Goal: Task Accomplishment & Management: Complete application form

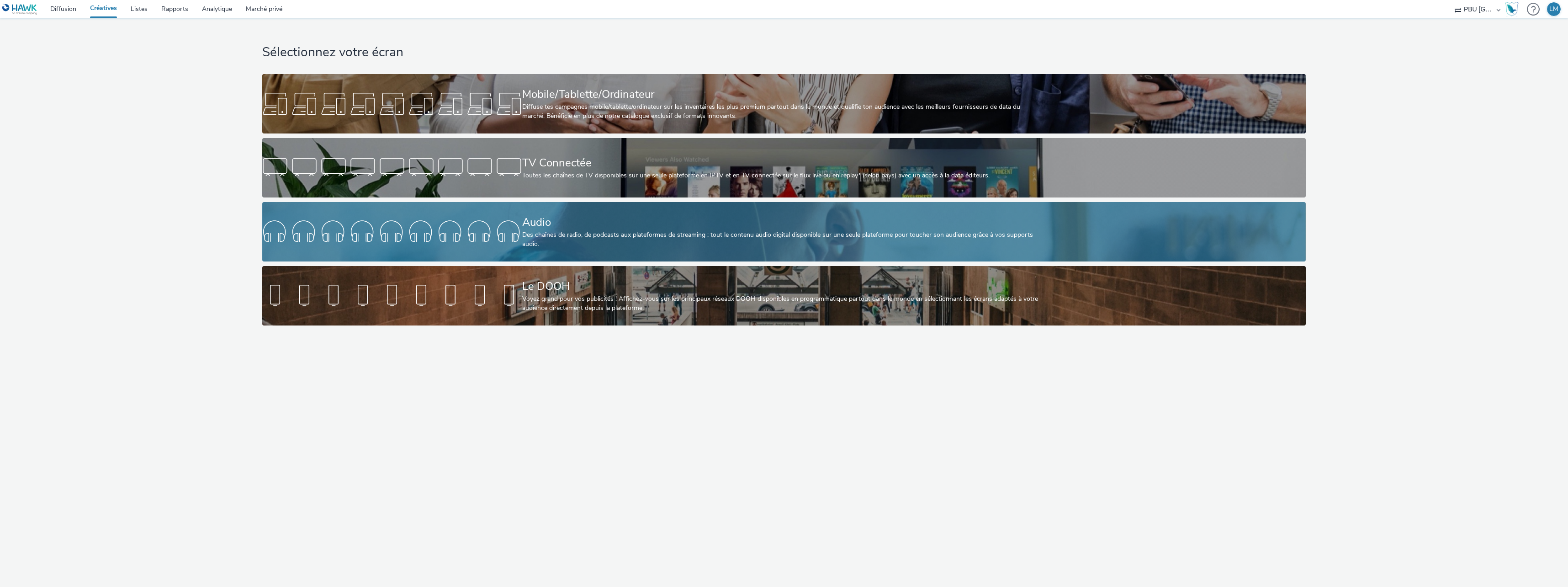
click at [584, 227] on div "Audio" at bounding box center [781, 222] width 520 height 16
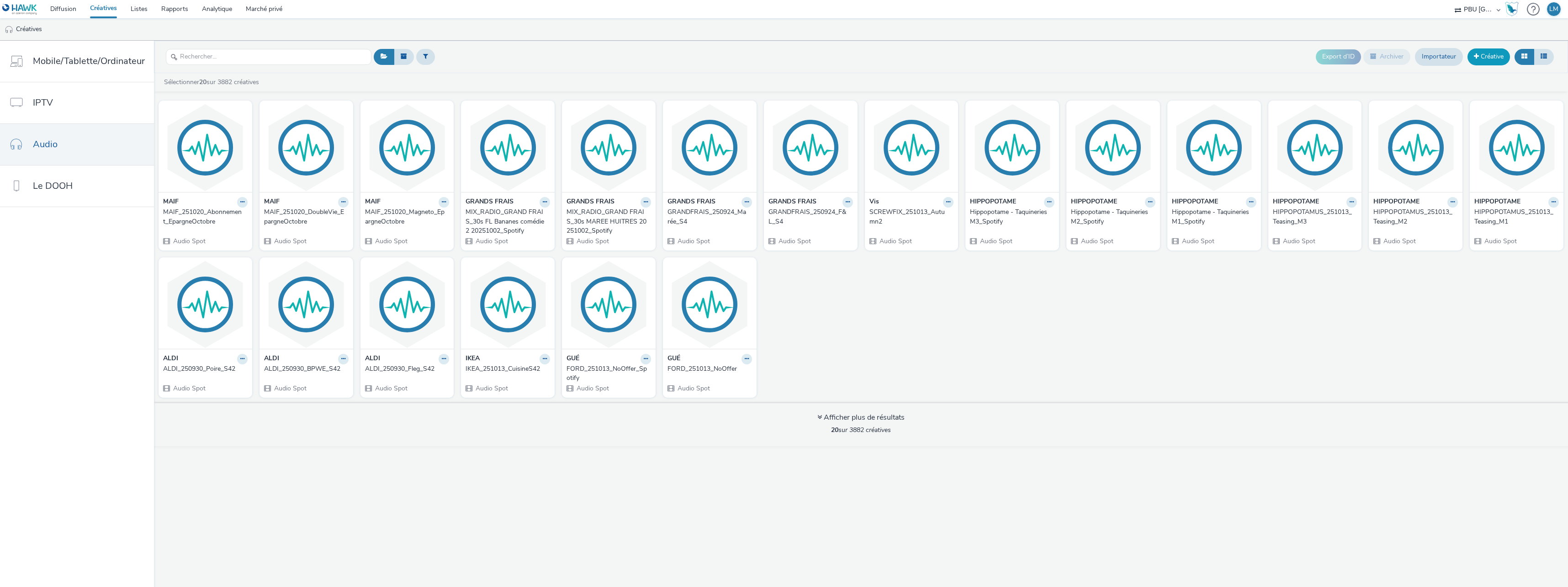
click at [1482, 52] on link "Créative" at bounding box center [1489, 57] width 43 height 17
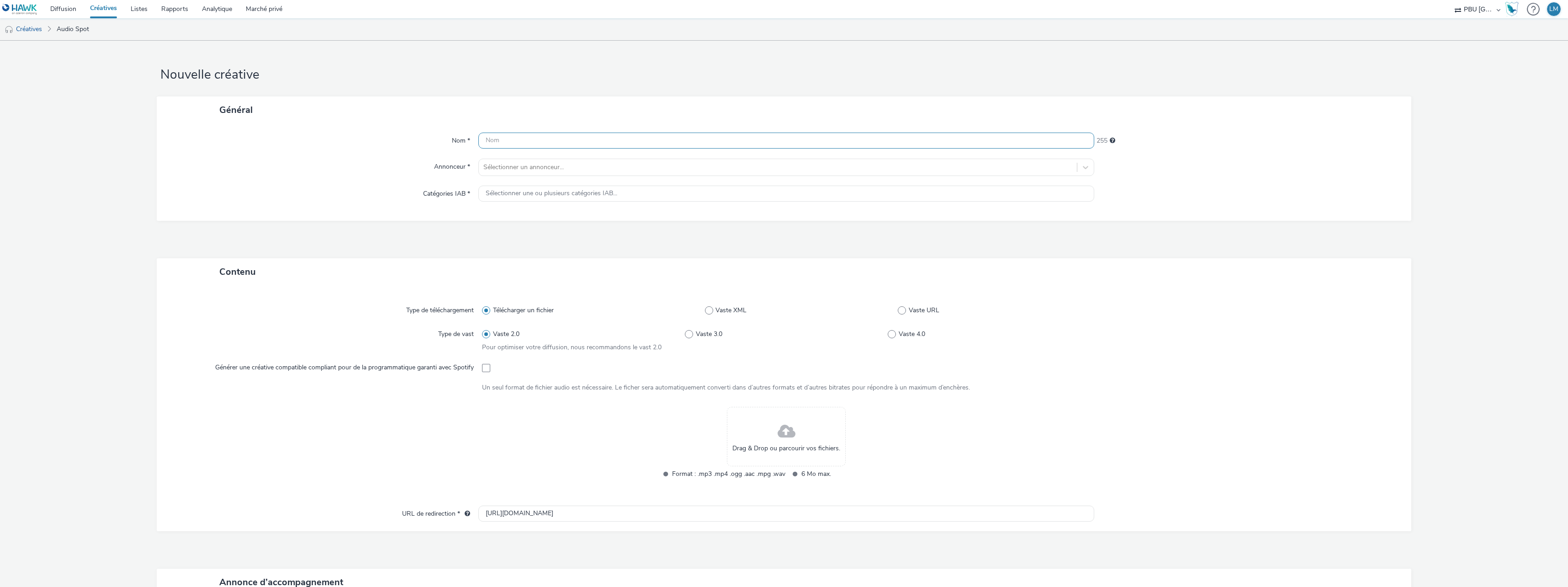
click at [526, 139] on input "text" at bounding box center [787, 140] width 616 height 16
paste input "IXINA_251018_Vague08_3DOffert"
type input "IXINA_251018_Vague08_3DOffert"
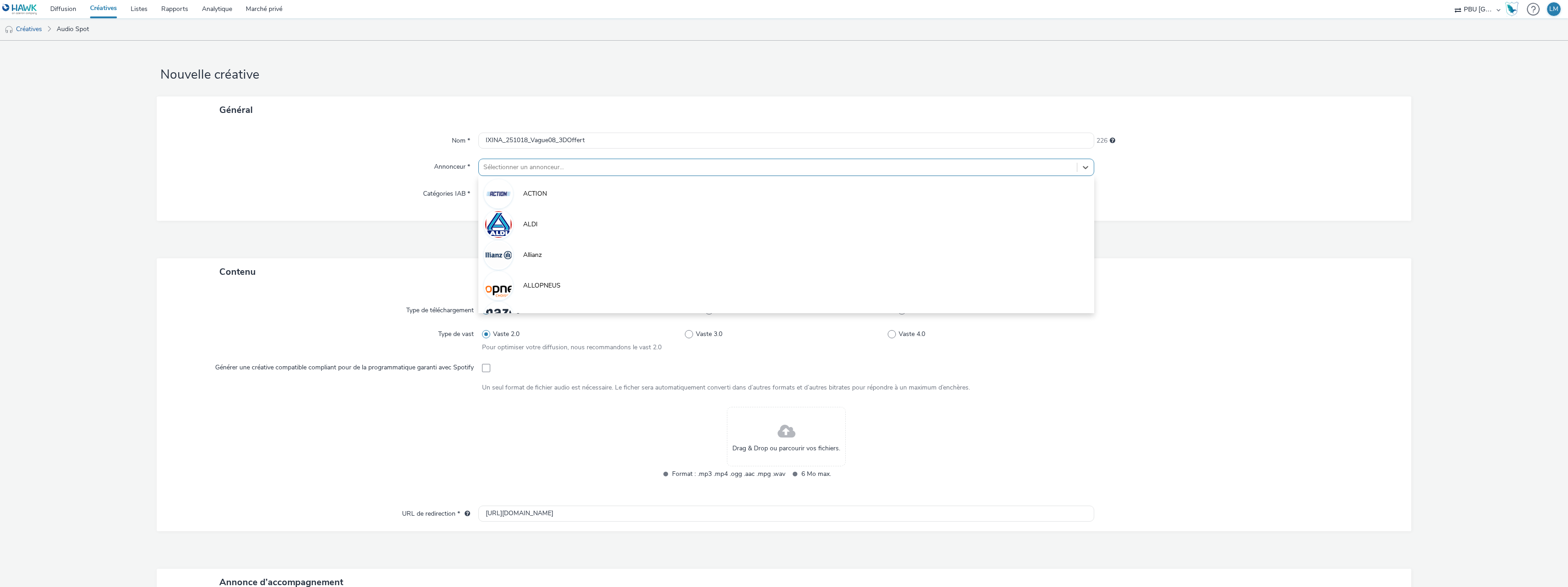
click at [549, 166] on div at bounding box center [777, 167] width 589 height 11
type input "ixi"
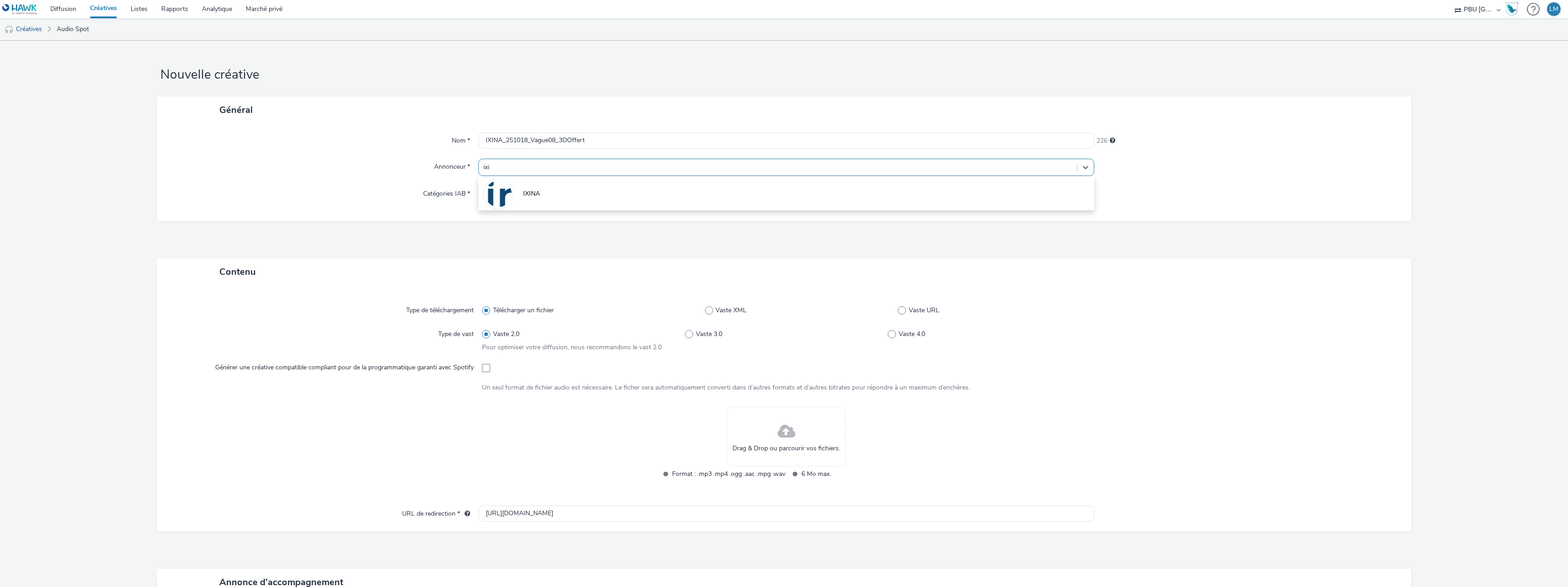
click at [534, 176] on div "IXINA" at bounding box center [787, 193] width 616 height 34
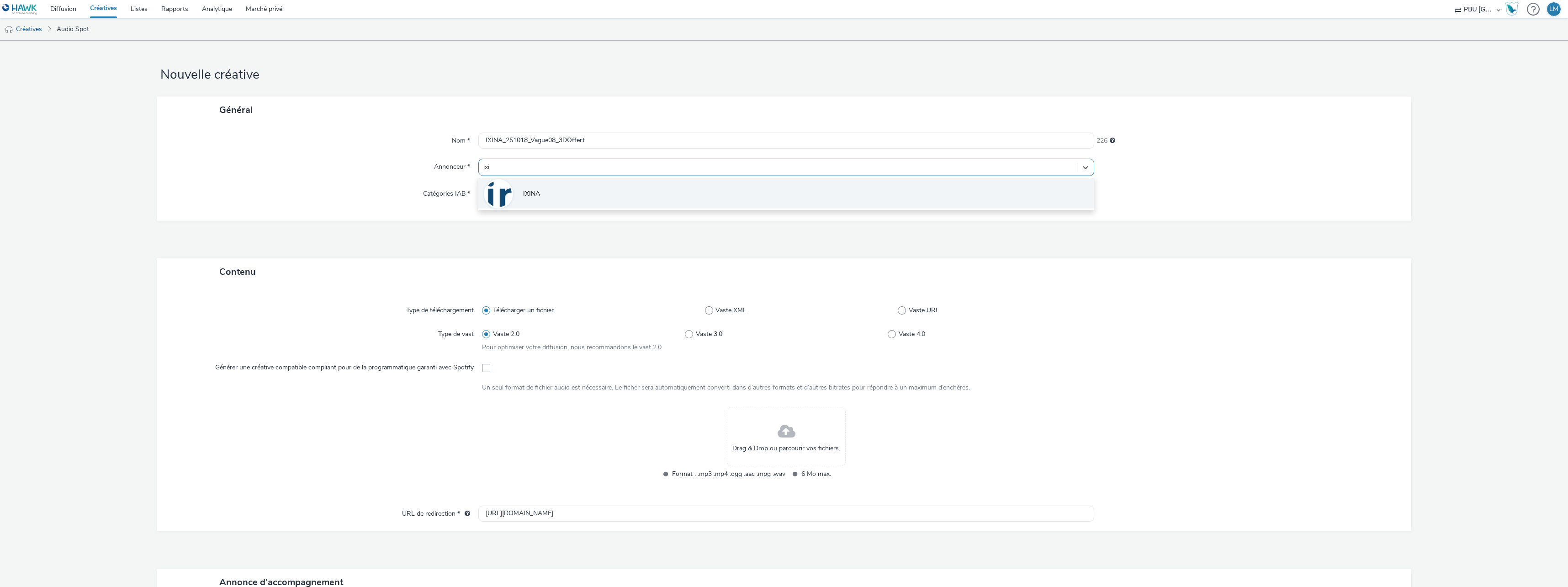
click at [524, 207] on div "IXINA" at bounding box center [787, 193] width 616 height 34
click at [524, 195] on span "IXINA" at bounding box center [532, 194] width 17 height 9
type input "[URL][DOMAIN_NAME]"
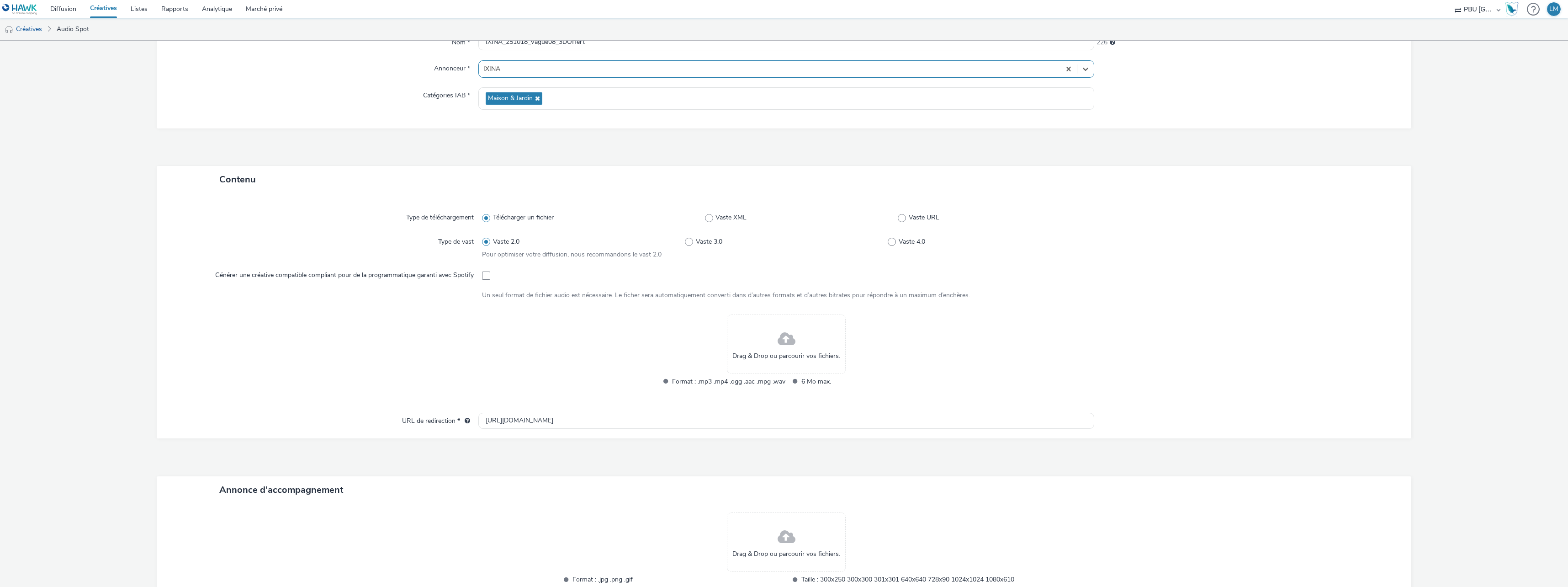
scroll to position [46, 0]
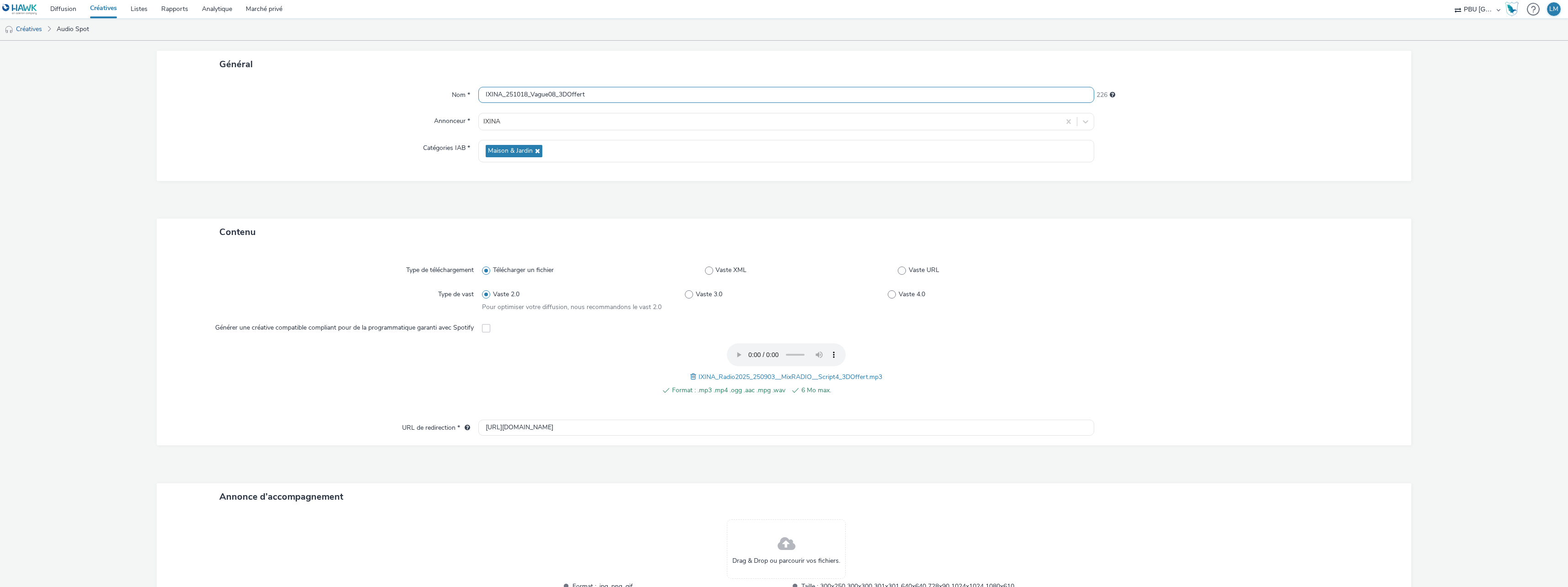
drag, startPoint x: 572, startPoint y: 91, endPoint x: 471, endPoint y: 94, distance: 101.0
click at [471, 94] on div "Nom * IXINA_251018_Vague08_3DOffert 226" at bounding box center [784, 95] width 1237 height 17
paste input "Plan"
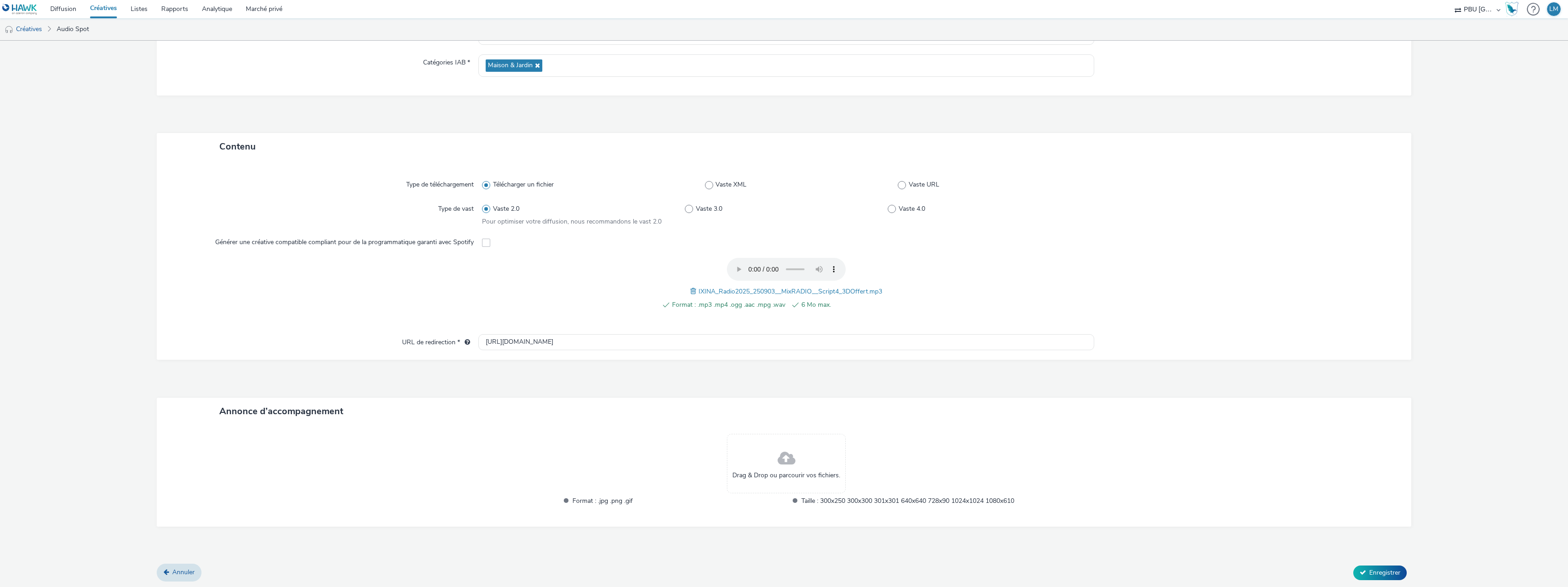
scroll to position [132, 0]
type input "IXINA_251018_Vague08_Plan3DOffert"
click at [1369, 569] on span "Enregistrer" at bounding box center [1384, 571] width 31 height 8
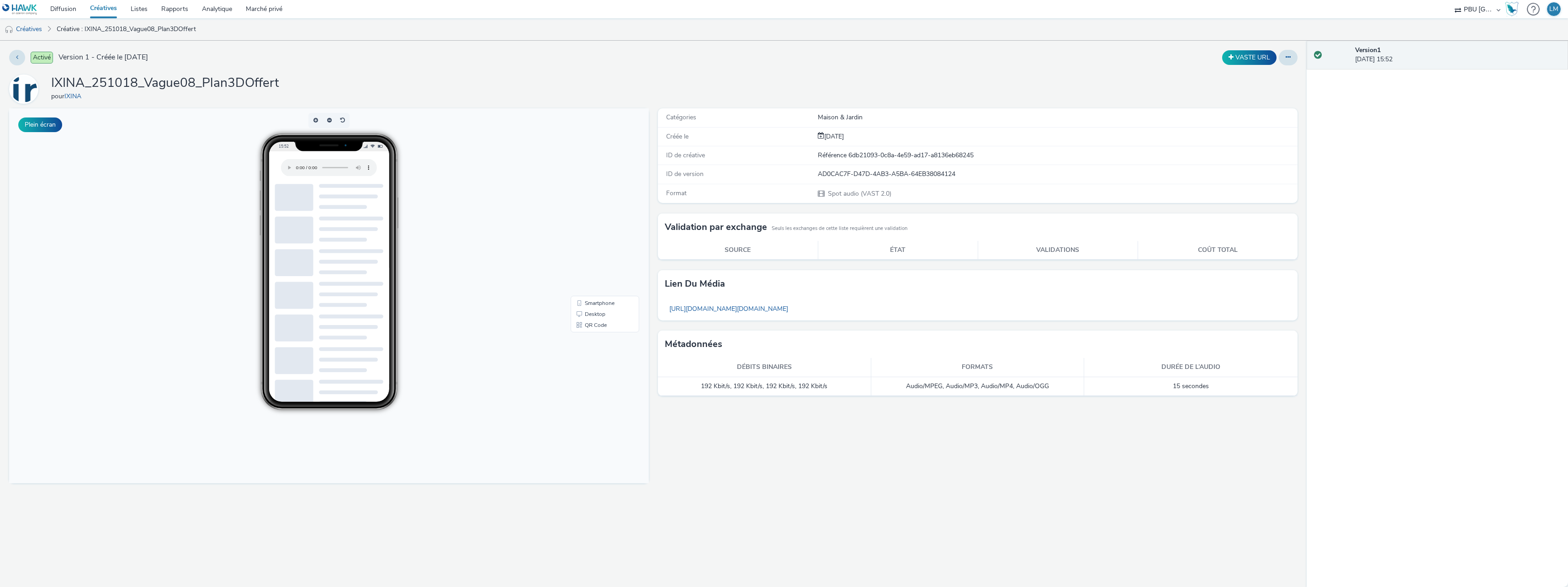
click at [105, 11] on link "Créatives" at bounding box center [104, 9] width 41 height 18
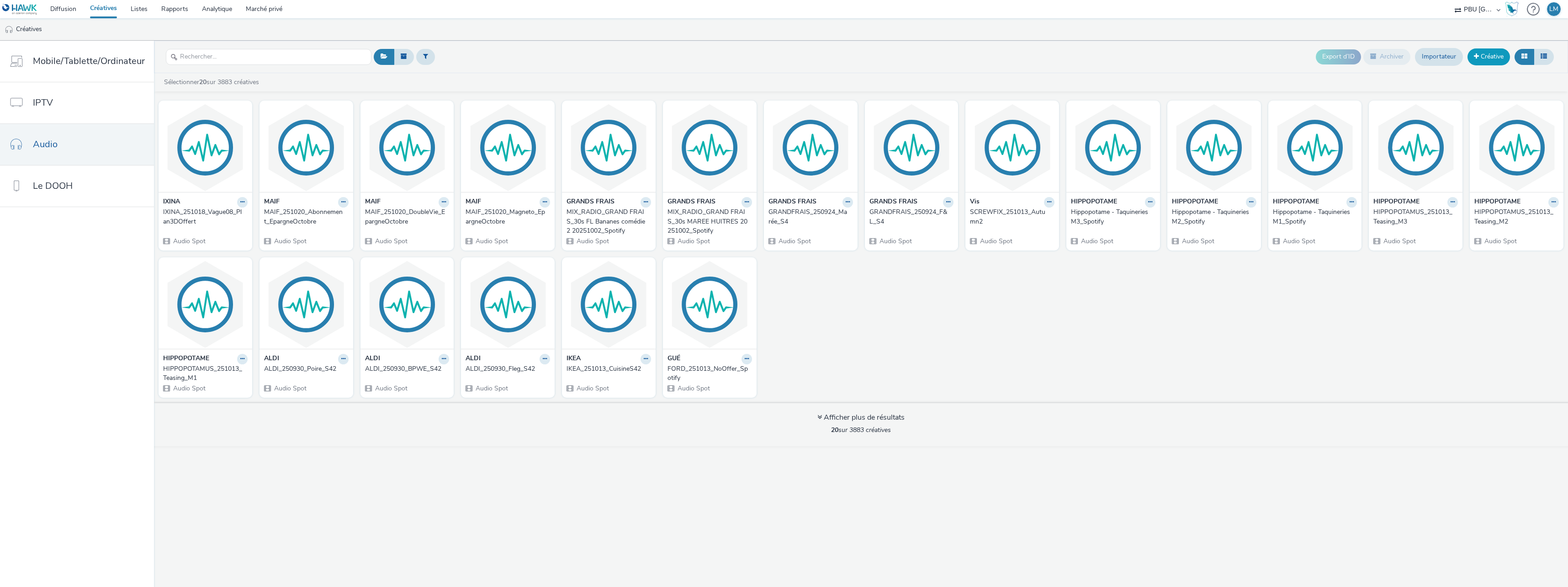
click at [1484, 59] on font "Créative" at bounding box center [1491, 56] width 23 height 8
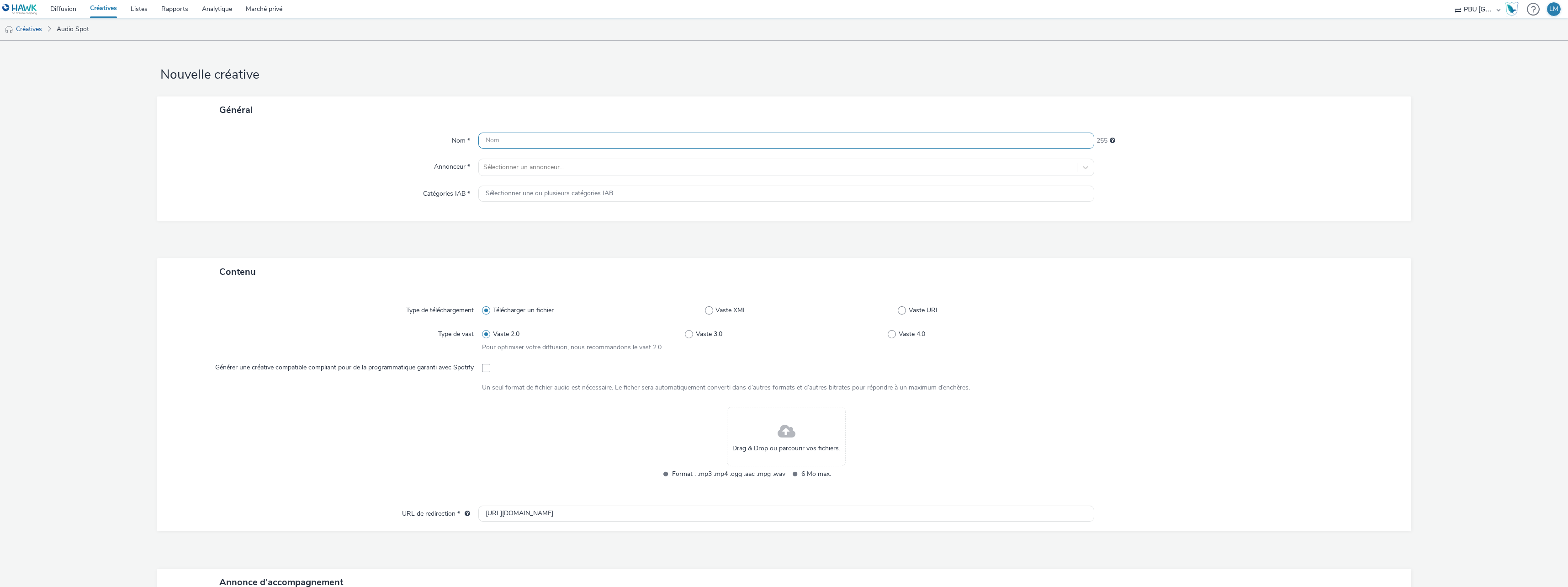
click at [733, 139] on input "text" at bounding box center [787, 140] width 616 height 16
paste input "IXINA_251018_Vague08_6ElectrosOffertsAnniversaire"
type input "IXINA_251018_Vague08_6ElectrosOffertsAnniversaire"
click at [520, 166] on div at bounding box center [777, 167] width 589 height 11
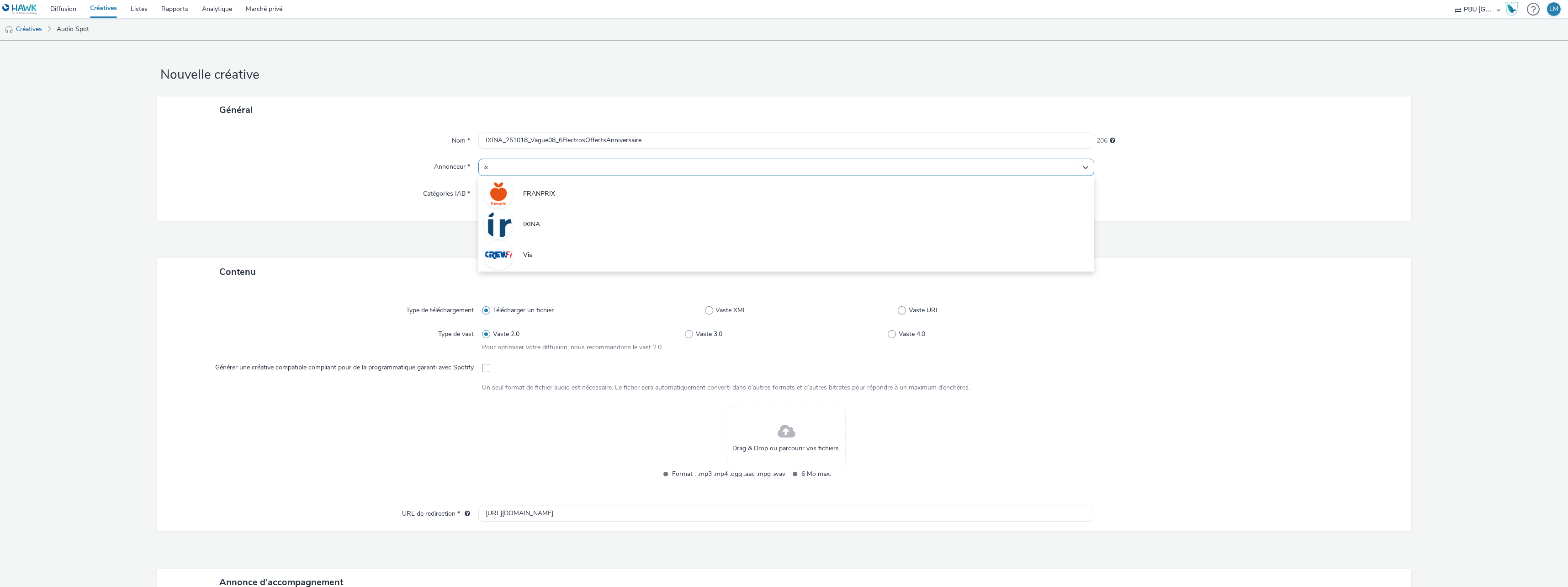
type input "ixi"
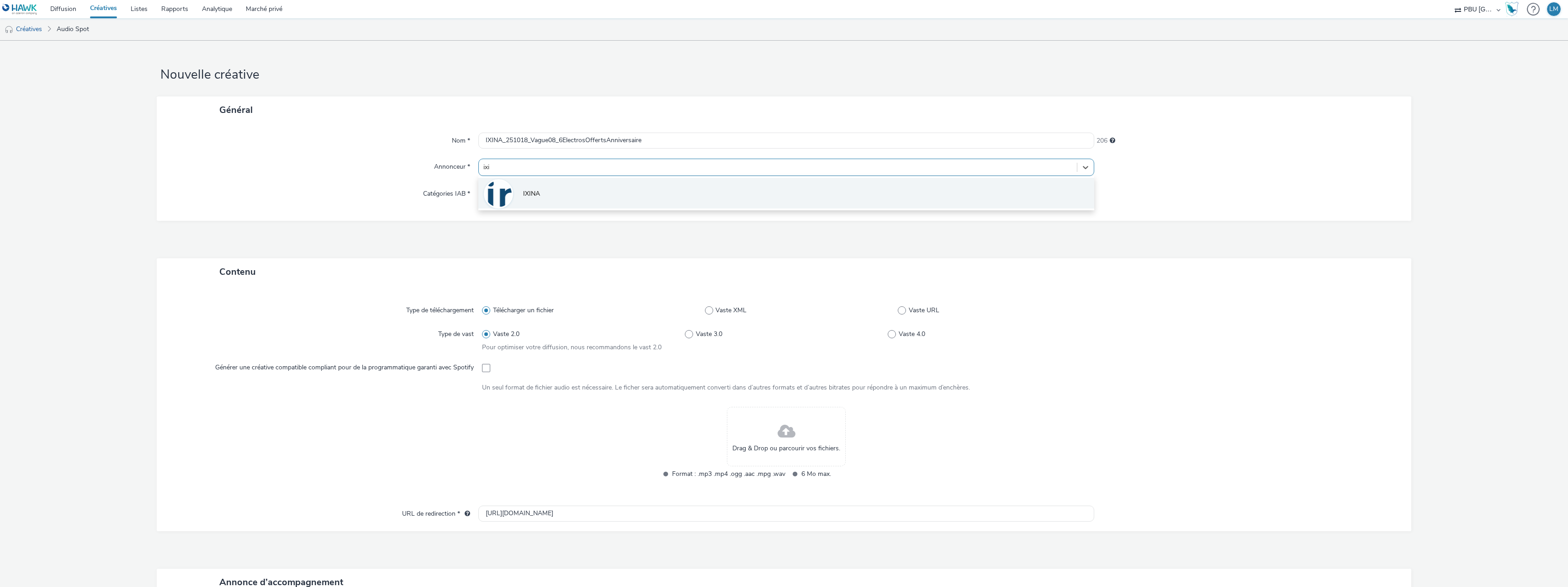
click at [522, 185] on li "IXINA" at bounding box center [787, 193] width 616 height 31
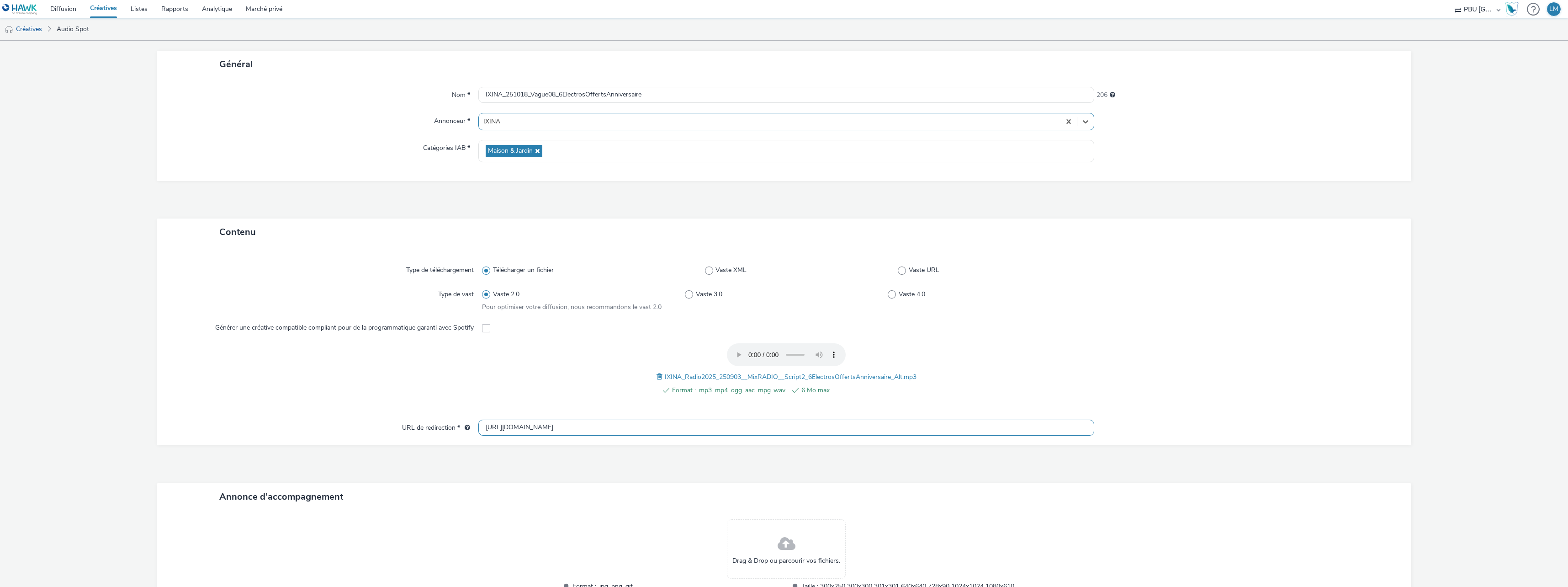
scroll to position [132, 0]
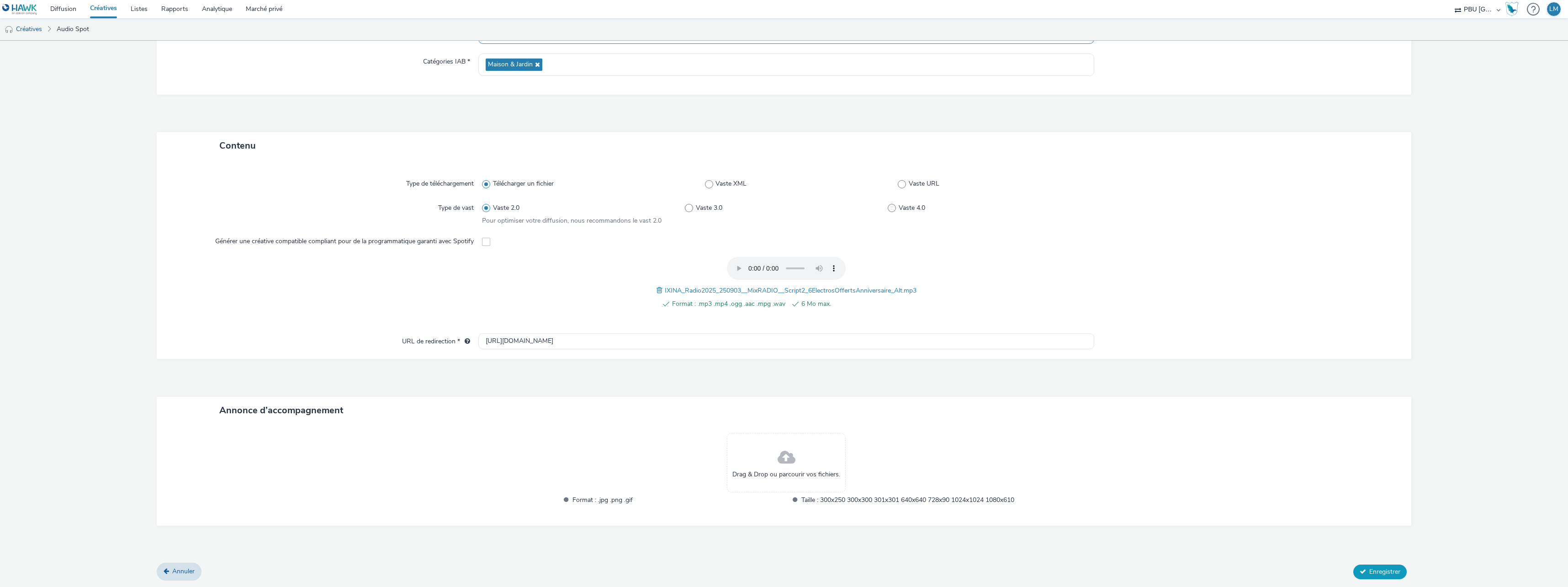
click at [1371, 574] on span "Enregistrer" at bounding box center [1384, 571] width 31 height 8
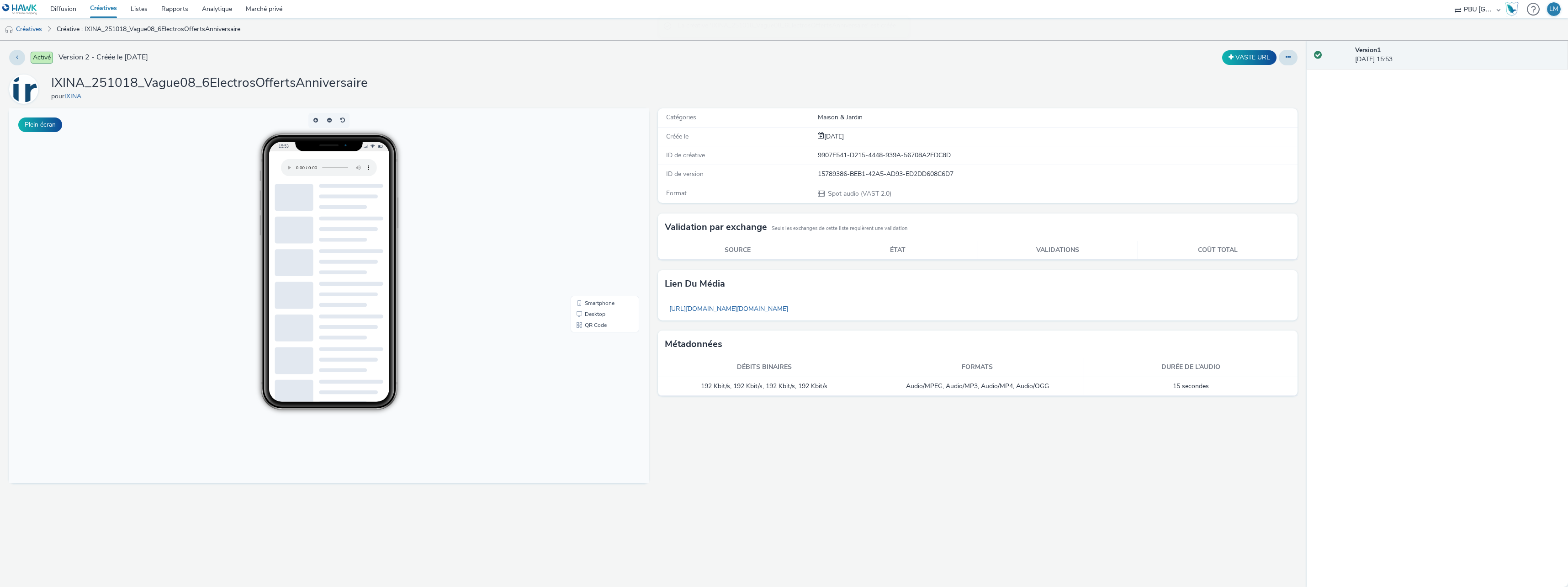
click at [103, 7] on link "Créatives" at bounding box center [104, 9] width 41 height 18
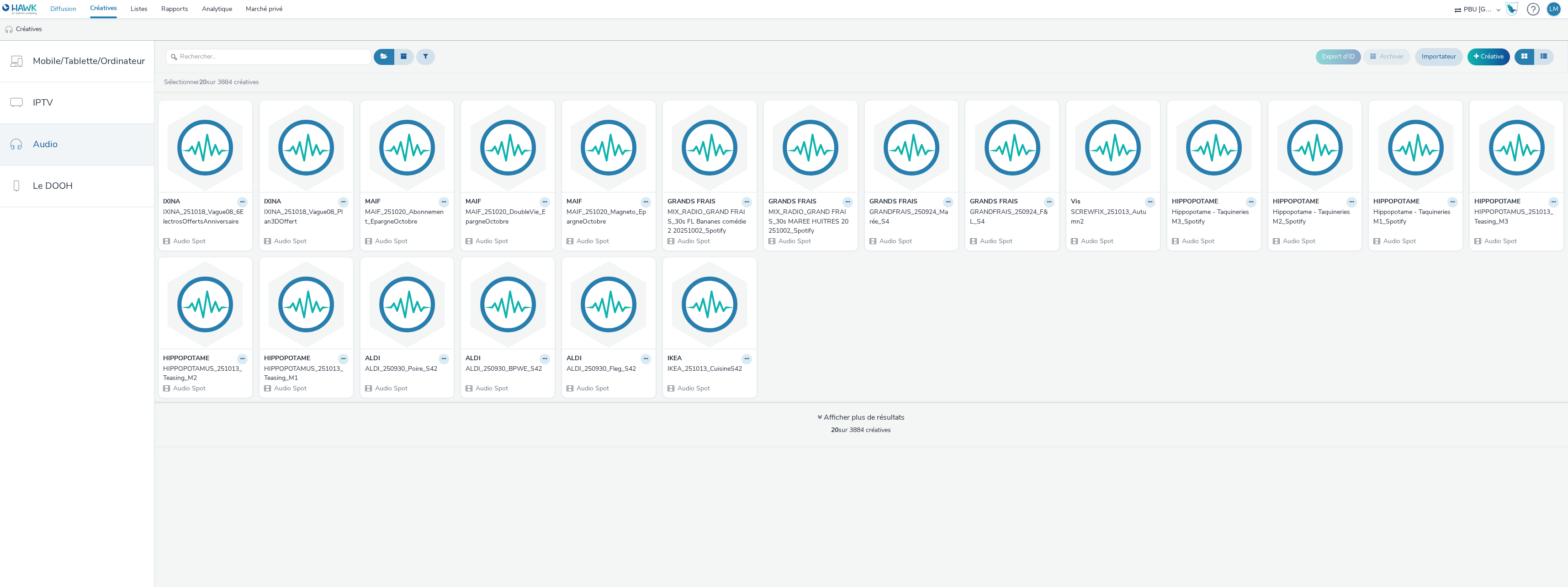
click at [53, 2] on link "Diffusion" at bounding box center [63, 9] width 40 height 18
